Goal: Task Accomplishment & Management: Use online tool/utility

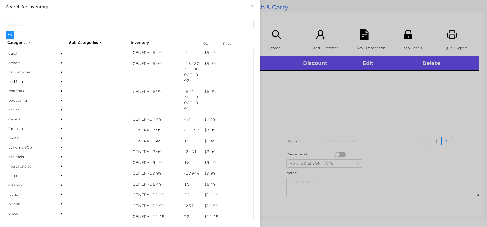
scroll to position [190, 0]
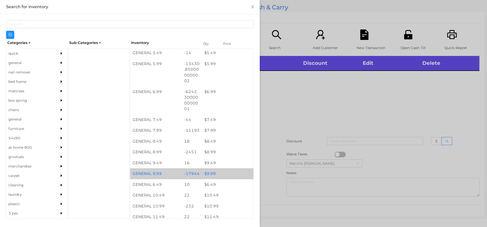
click at [209, 173] on div "$ 9.99" at bounding box center [228, 173] width 52 height 11
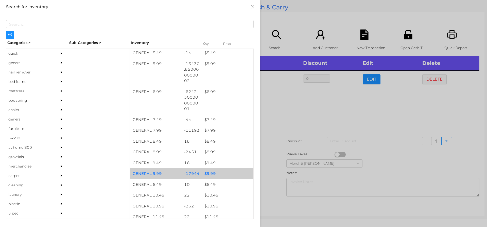
click at [209, 174] on div "$ 9.99" at bounding box center [228, 173] width 52 height 11
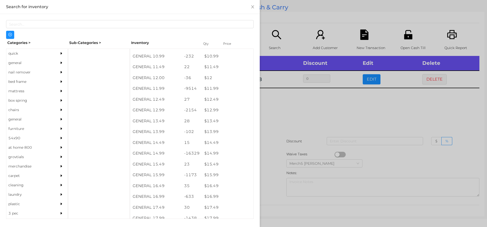
scroll to position [340, 0]
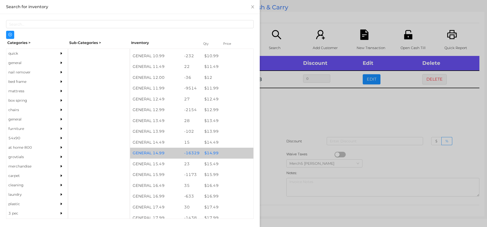
click at [210, 154] on div "$ 14.99" at bounding box center [228, 153] width 52 height 11
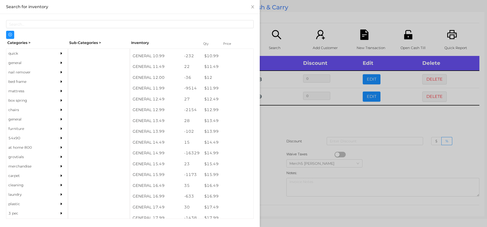
click at [278, 116] on div at bounding box center [243, 113] width 487 height 227
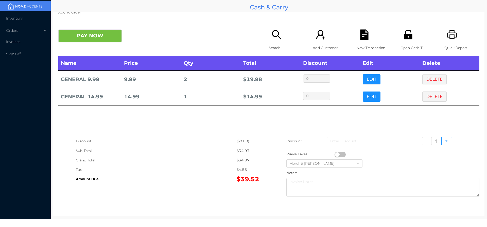
click at [335, 154] on button "button" at bounding box center [340, 155] width 11 height 6
click at [340, 154] on button "button" at bounding box center [340, 155] width 11 height 6
click at [430, 95] on button "DELETE" at bounding box center [435, 96] width 24 height 10
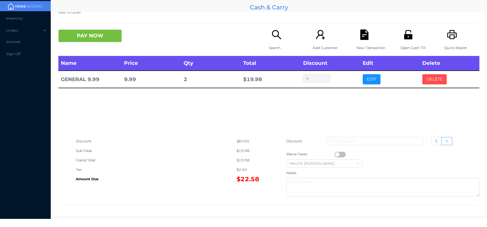
click at [429, 78] on button "DELETE" at bounding box center [435, 79] width 24 height 10
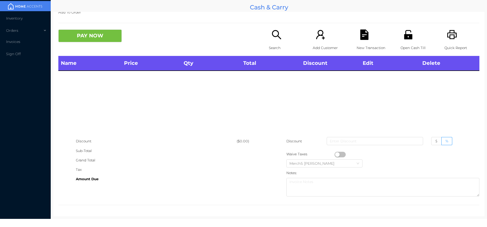
click at [272, 35] on icon "icon: search" at bounding box center [277, 34] width 10 height 10
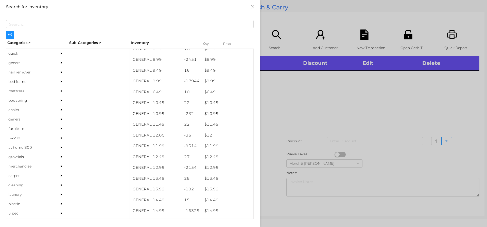
scroll to position [283, 0]
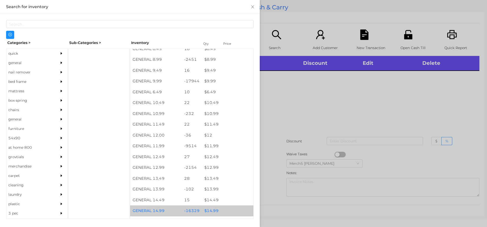
click at [213, 212] on div "$ 14.99" at bounding box center [228, 210] width 52 height 11
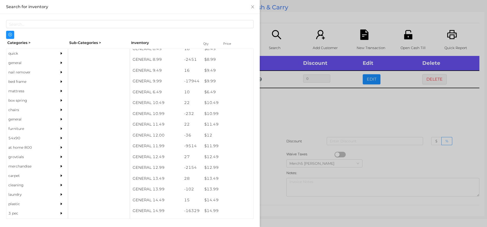
click at [303, 112] on div at bounding box center [243, 113] width 487 height 227
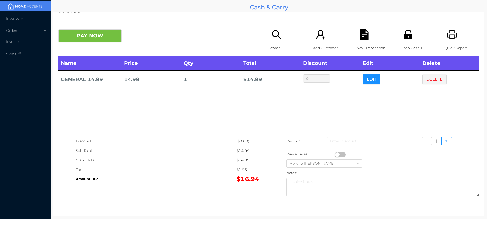
click at [336, 154] on button "button" at bounding box center [340, 155] width 11 height 6
click at [340, 154] on button "button" at bounding box center [340, 155] width 11 height 6
click at [431, 77] on button "DELETE" at bounding box center [435, 79] width 24 height 10
